Goal: Navigation & Orientation: Find specific page/section

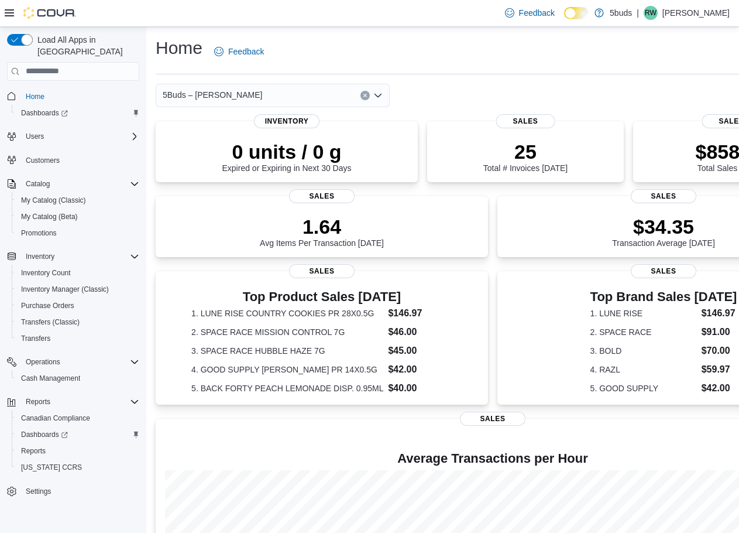
click at [701, 12] on p "Ryan White" at bounding box center [696, 13] width 67 height 14
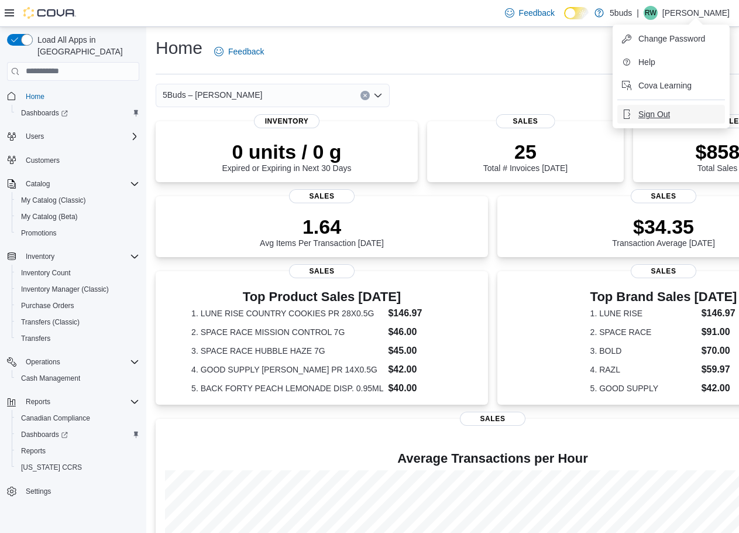
click at [652, 116] on span "Sign Out" at bounding box center [655, 114] width 32 height 12
